Goal: Use online tool/utility: Utilize a website feature to perform a specific function

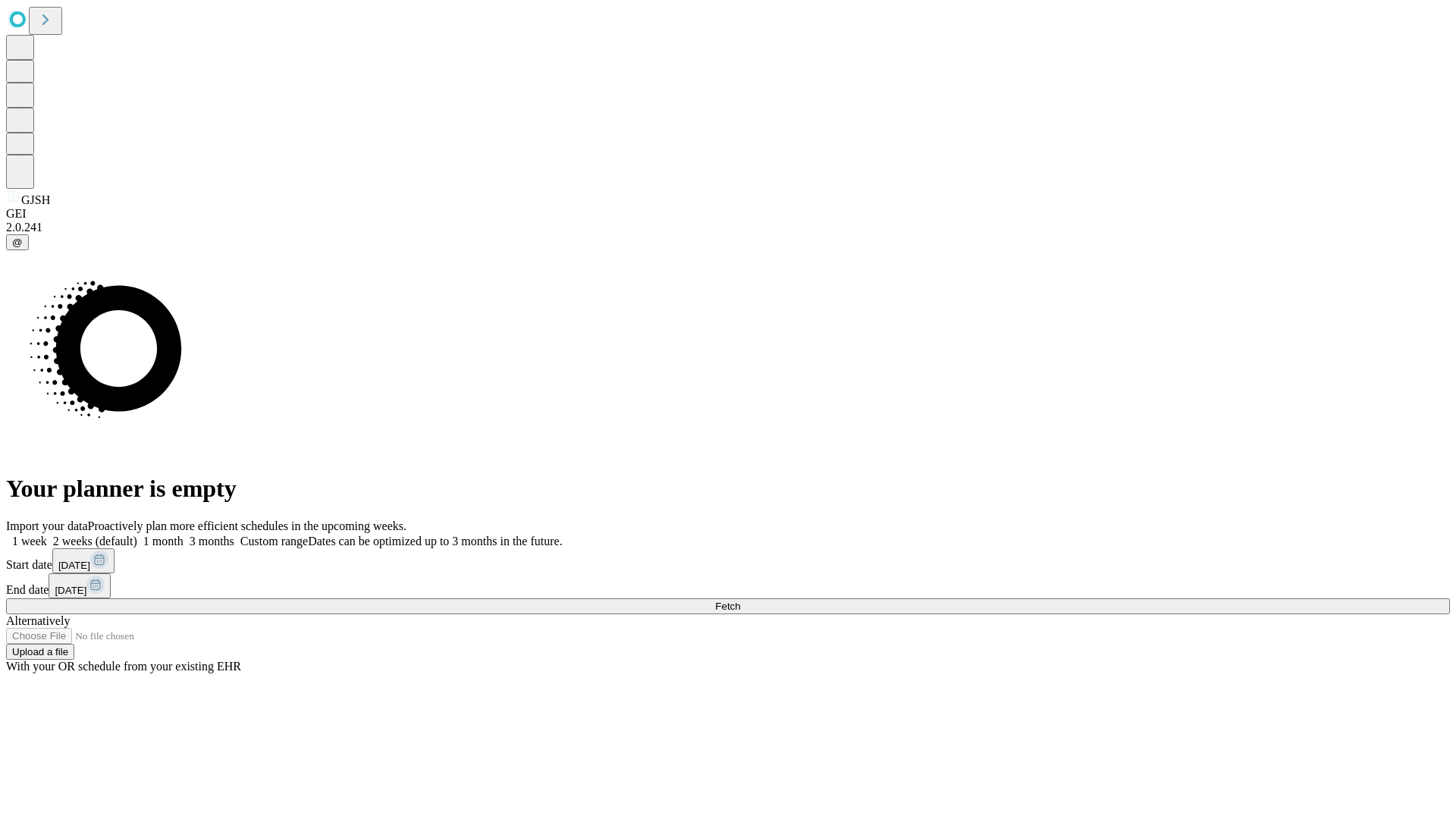
click at [740, 601] on span "Fetch" at bounding box center [727, 606] width 25 height 12
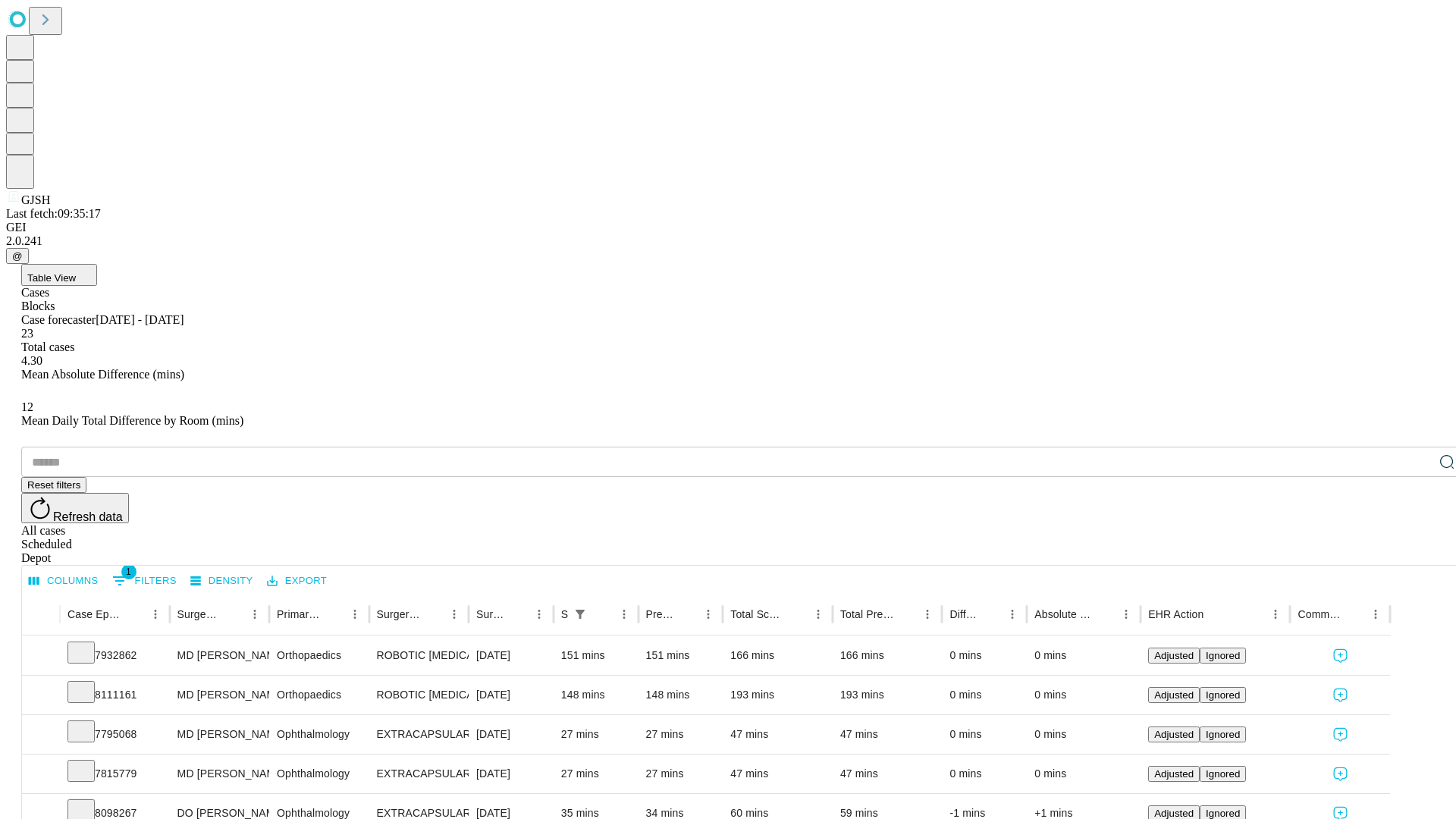
scroll to position [50, 0]
click at [89, 684] on icon at bounding box center [81, 691] width 15 height 15
